Goal: Find specific page/section: Find specific page/section

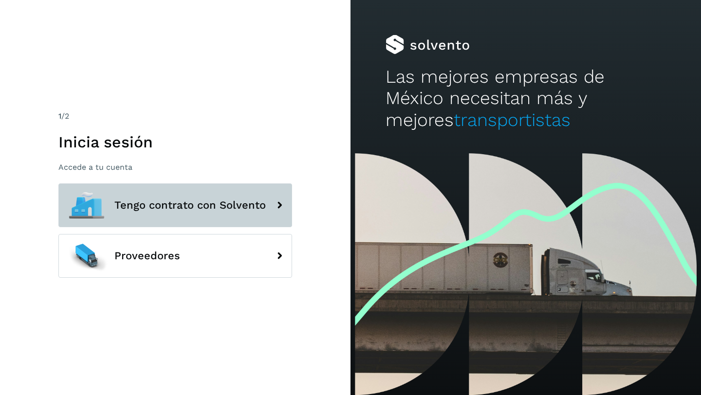
click at [195, 209] on span "Tengo contrato con Solvento" at bounding box center [189, 206] width 151 height 12
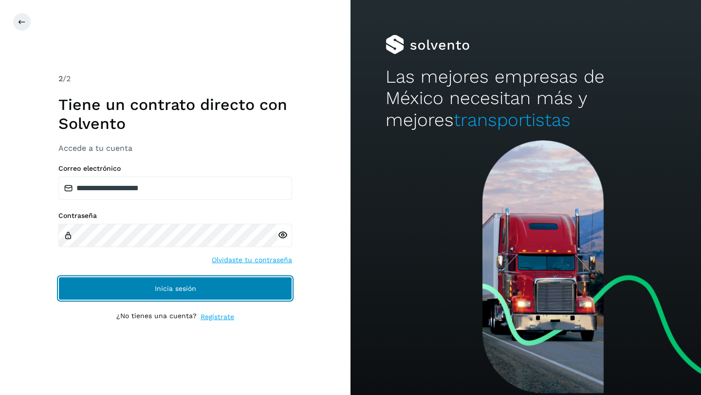
click at [182, 289] on span "Inicia sesión" at bounding box center [175, 288] width 41 height 7
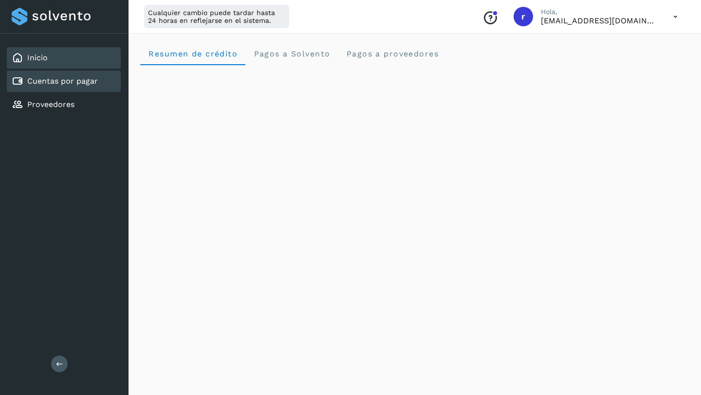
click at [72, 81] on link "Cuentas por pagar" at bounding box center [62, 80] width 71 height 9
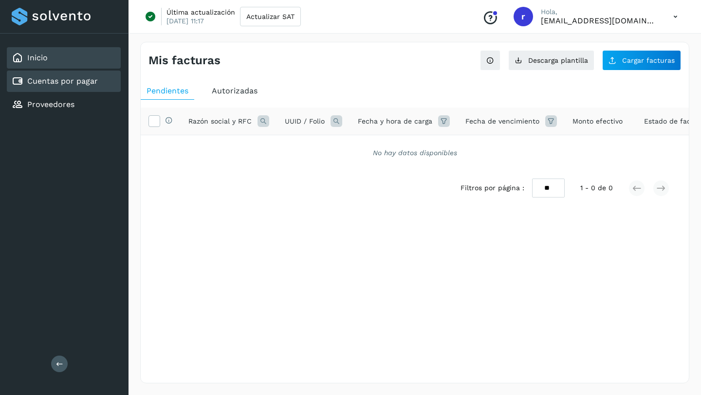
click at [53, 58] on div "Inicio" at bounding box center [64, 57] width 114 height 21
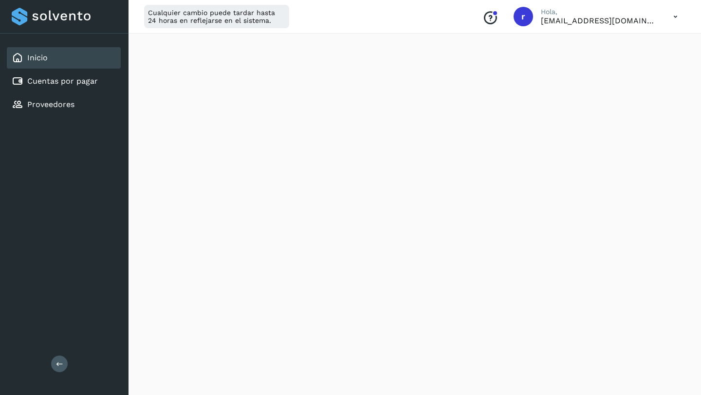
scroll to position [301, 0]
